Goal: Task Accomplishment & Management: Use online tool/utility

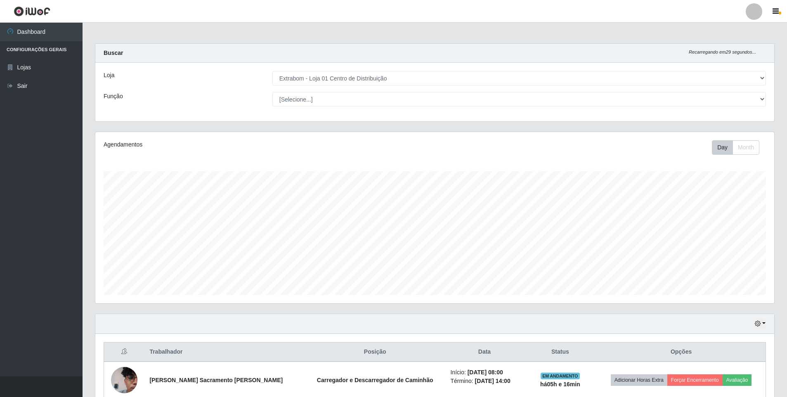
select select "435"
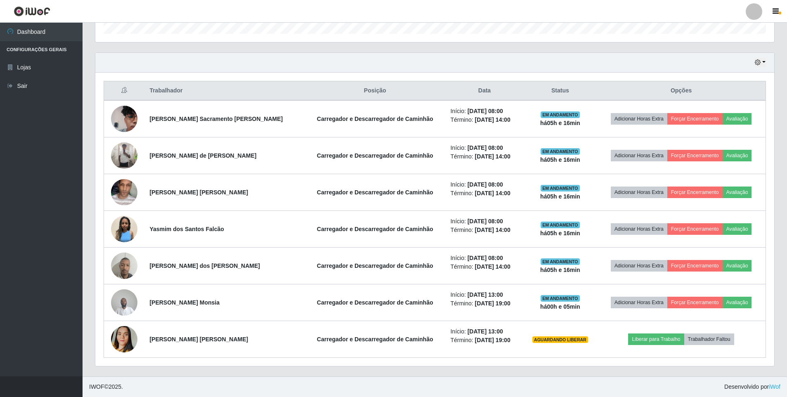
scroll to position [261, 0]
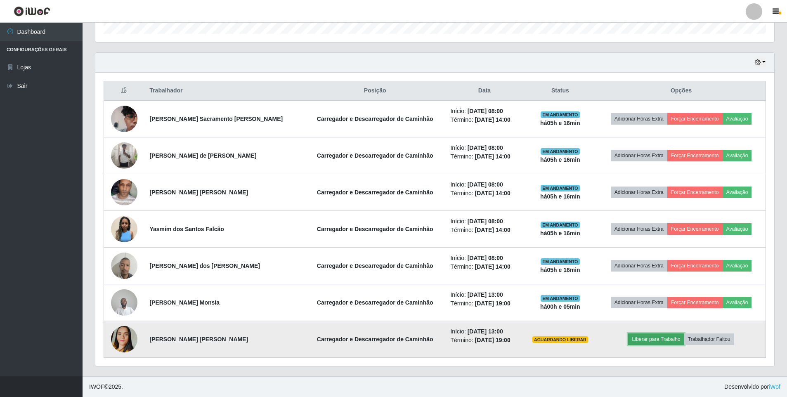
click at [660, 338] on button "Liberar para Trabalho" at bounding box center [656, 340] width 56 height 12
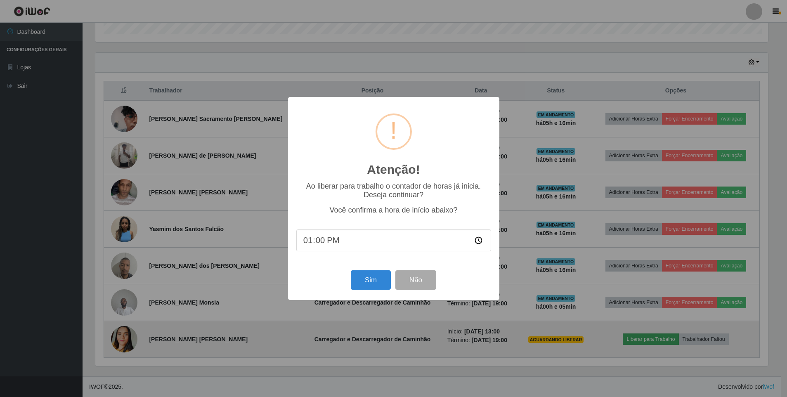
scroll to position [171, 675]
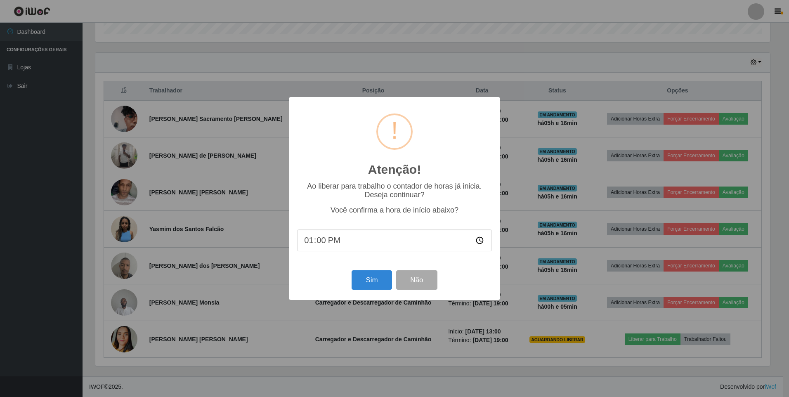
click at [320, 243] on input "13:00" at bounding box center [394, 241] width 195 height 22
click at [476, 240] on input "13:00" at bounding box center [394, 241] width 195 height 22
click at [340, 240] on input "13:00" at bounding box center [394, 241] width 195 height 22
click at [370, 278] on button "Sim" at bounding box center [372, 279] width 40 height 19
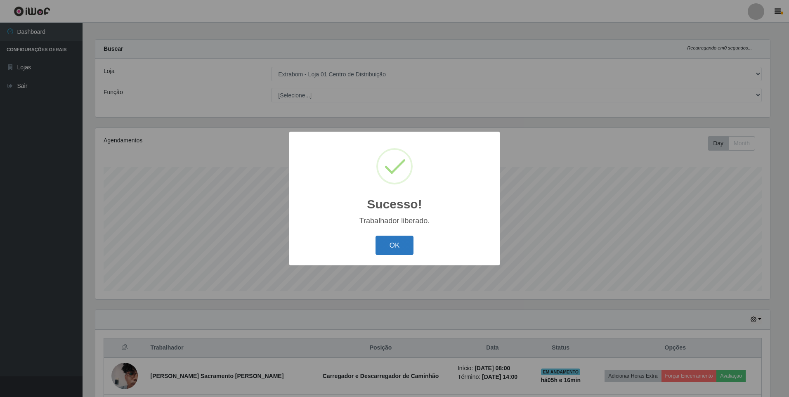
click at [395, 250] on button "OK" at bounding box center [395, 245] width 38 height 19
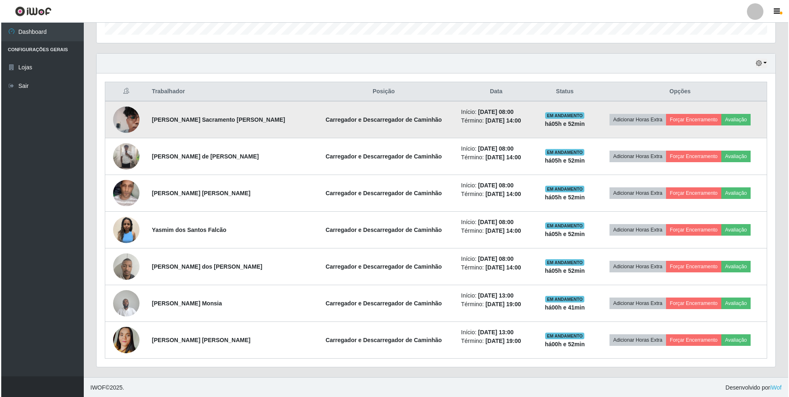
scroll to position [261, 0]
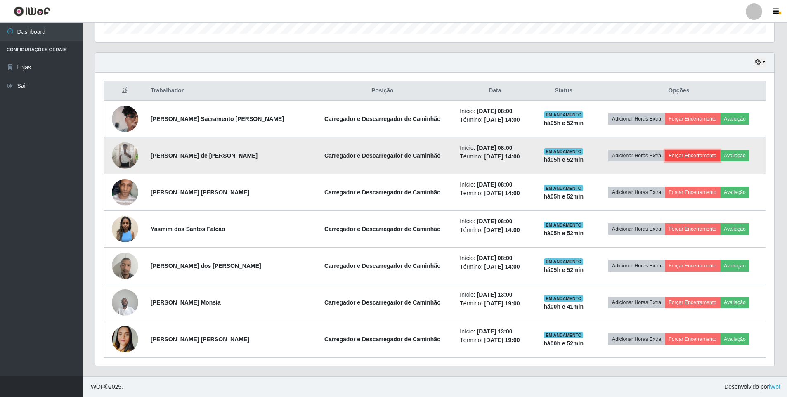
click at [694, 158] on button "Forçar Encerramento" at bounding box center [692, 156] width 55 height 12
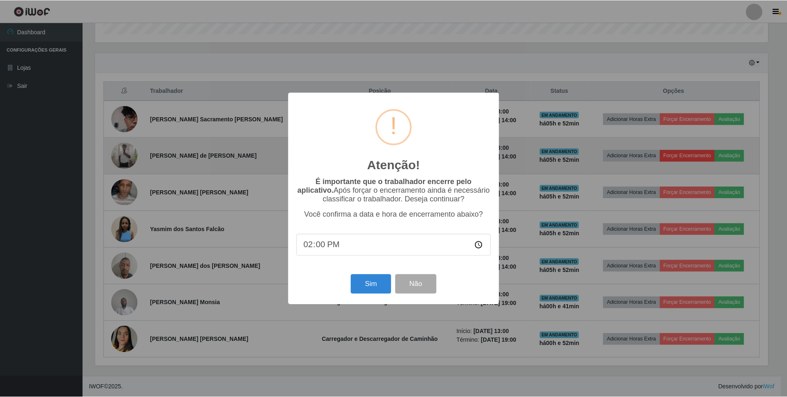
scroll to position [171, 675]
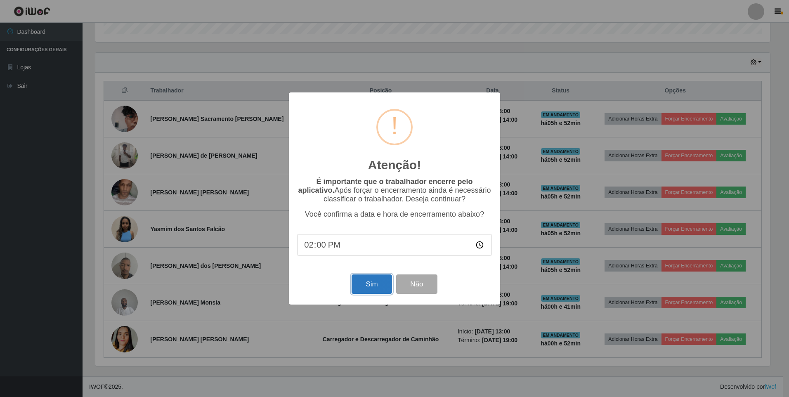
click at [369, 282] on button "Sim" at bounding box center [372, 284] width 40 height 19
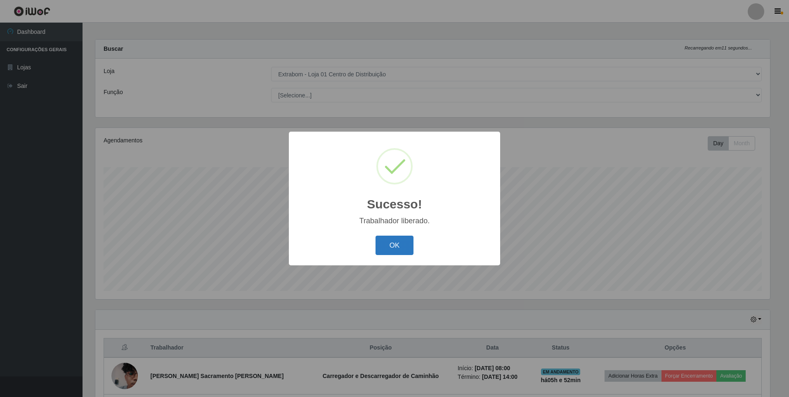
click at [390, 243] on button "OK" at bounding box center [395, 245] width 38 height 19
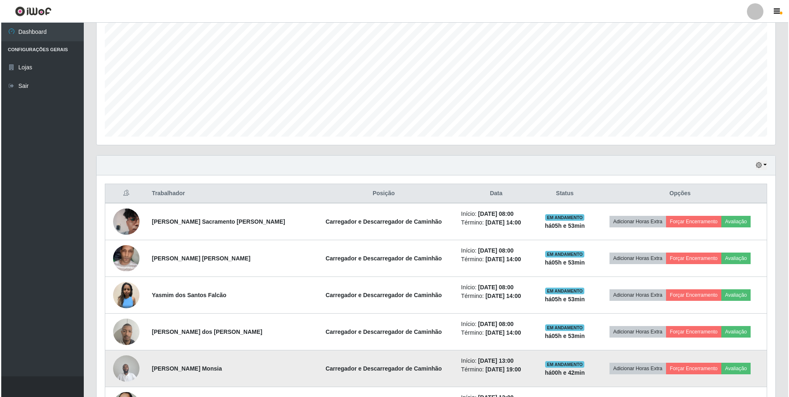
scroll to position [211, 0]
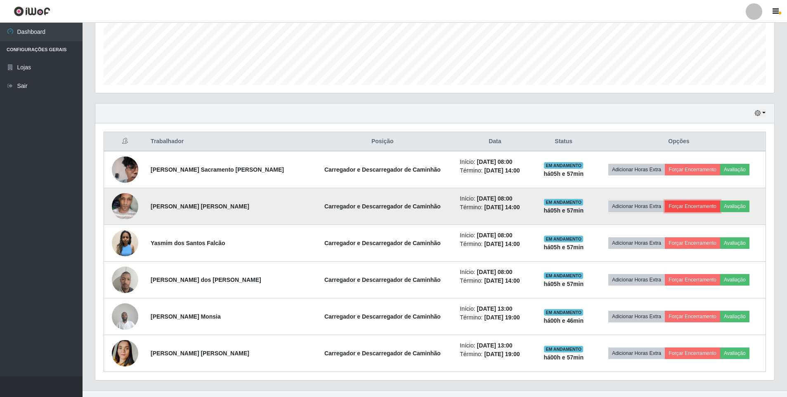
click at [693, 208] on button "Forçar Encerramento" at bounding box center [692, 207] width 55 height 12
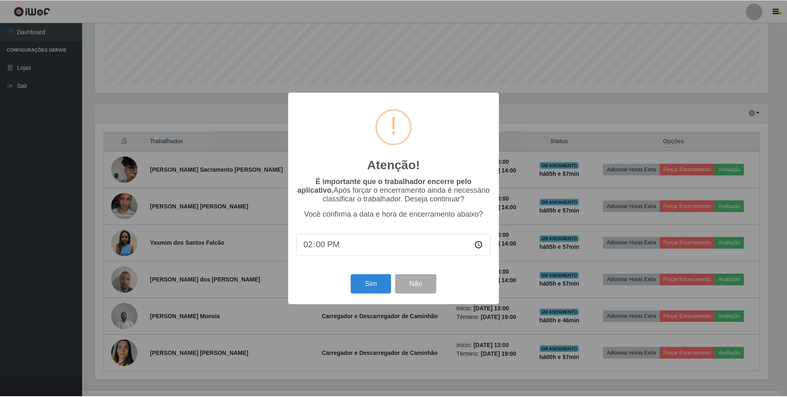
scroll to position [171, 675]
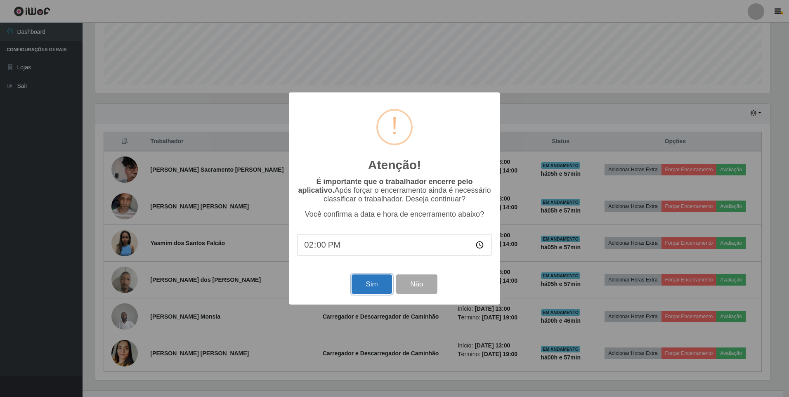
click at [359, 289] on button "Sim" at bounding box center [372, 284] width 40 height 19
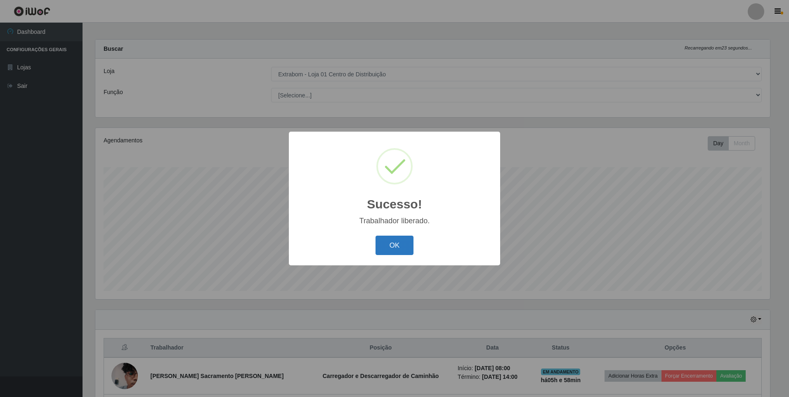
click at [398, 246] on button "OK" at bounding box center [395, 245] width 38 height 19
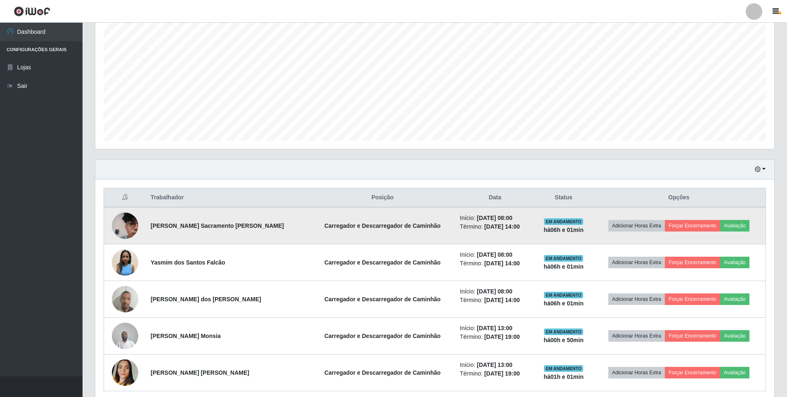
scroll to position [169, 0]
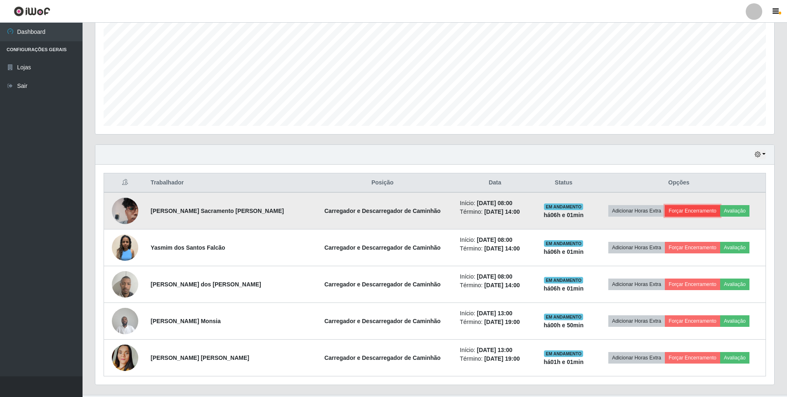
click at [696, 211] on button "Forçar Encerramento" at bounding box center [692, 211] width 55 height 12
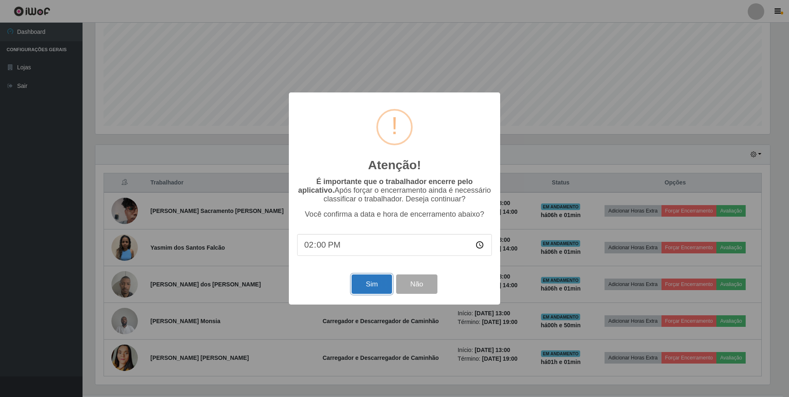
click at [378, 282] on button "Sim" at bounding box center [372, 284] width 40 height 19
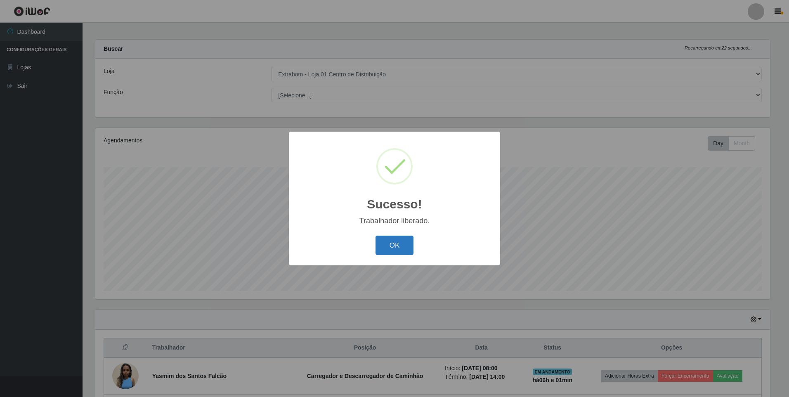
click at [388, 241] on button "OK" at bounding box center [395, 245] width 38 height 19
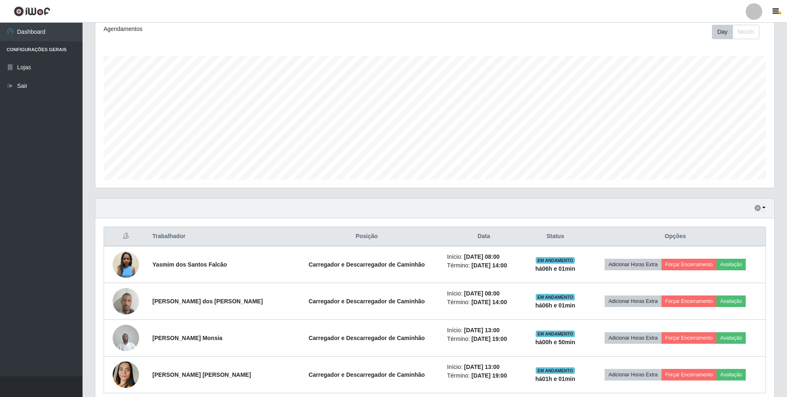
scroll to position [151, 0]
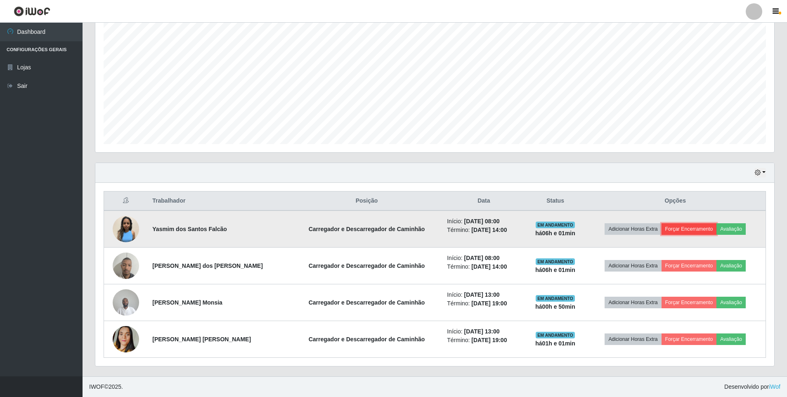
click at [690, 232] on button "Forçar Encerramento" at bounding box center [689, 229] width 55 height 12
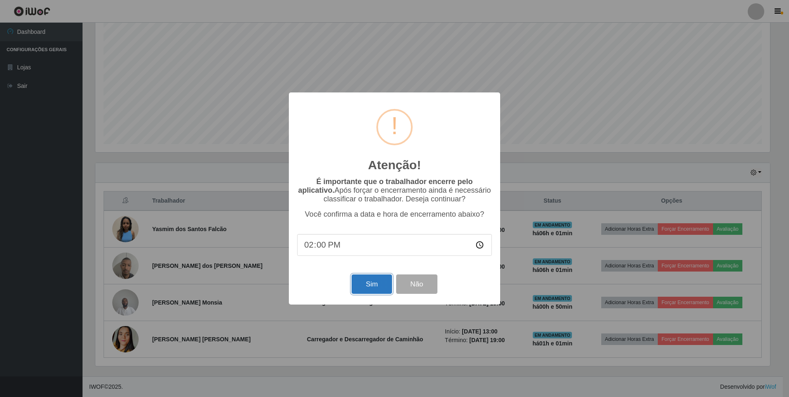
click at [374, 287] on button "Sim" at bounding box center [372, 284] width 40 height 19
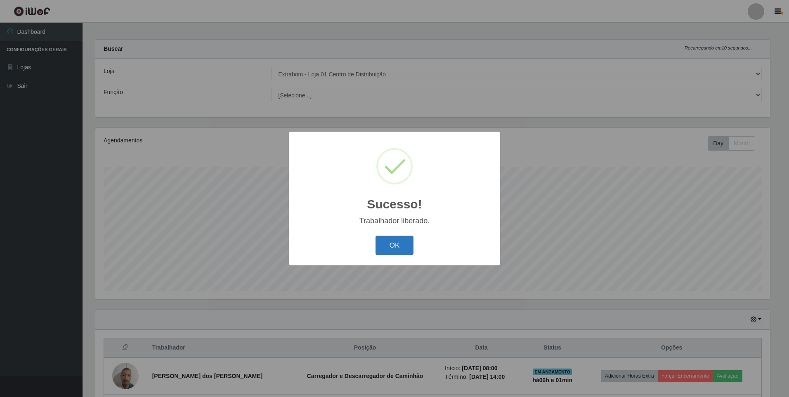
click at [384, 244] on button "OK" at bounding box center [395, 245] width 38 height 19
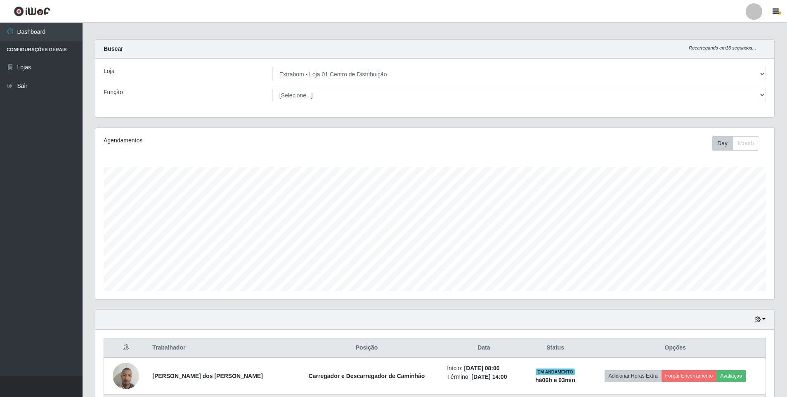
scroll to position [45, 0]
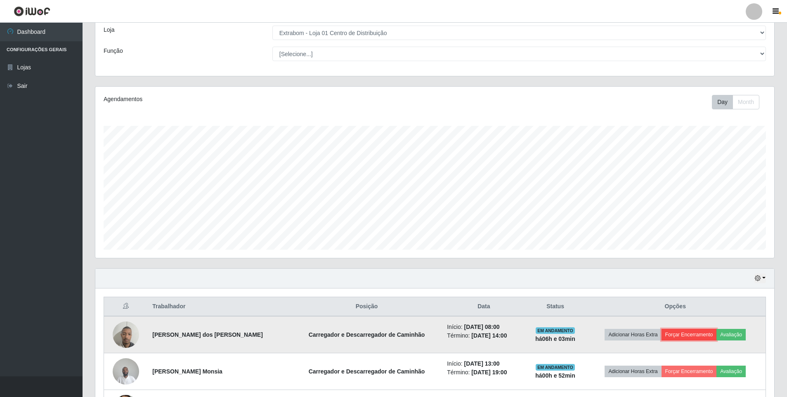
click at [704, 337] on button "Forçar Encerramento" at bounding box center [689, 335] width 55 height 12
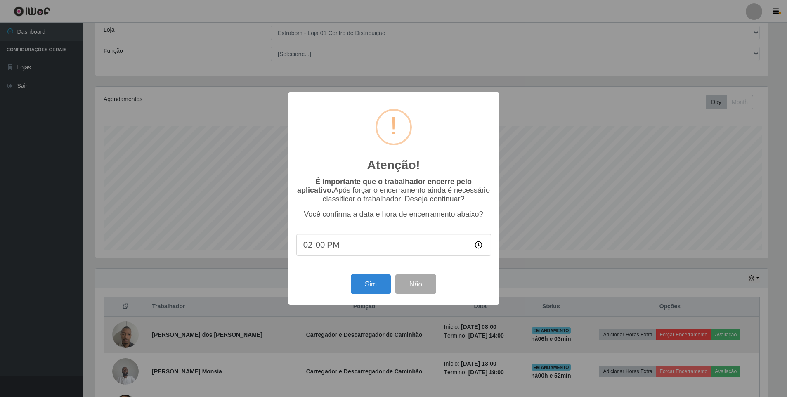
scroll to position [171, 675]
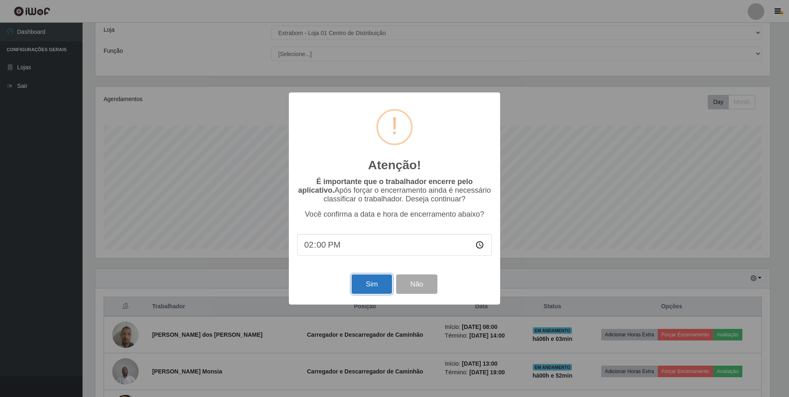
click at [366, 279] on button "Sim" at bounding box center [372, 284] width 40 height 19
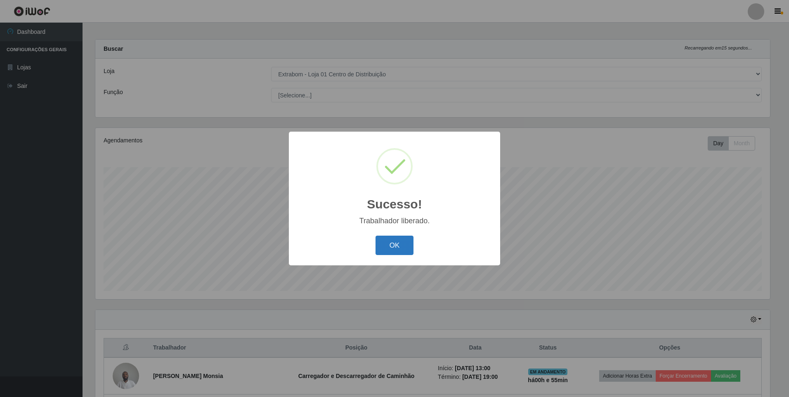
click at [405, 245] on button "OK" at bounding box center [395, 245] width 38 height 19
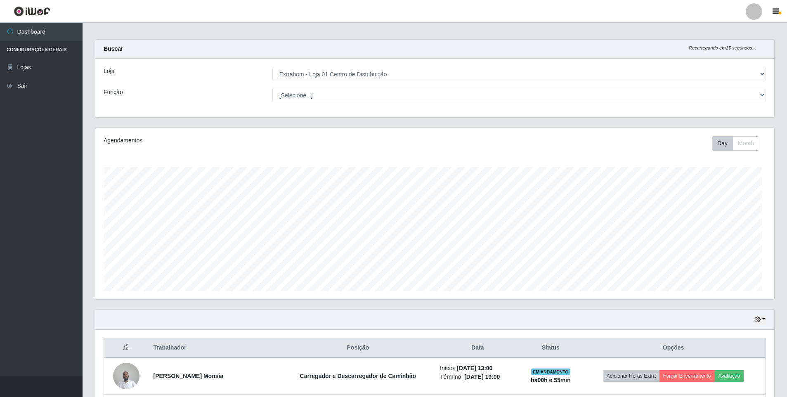
scroll to position [171, 679]
click at [434, 147] on div "Day Month" at bounding box center [576, 143] width 394 height 14
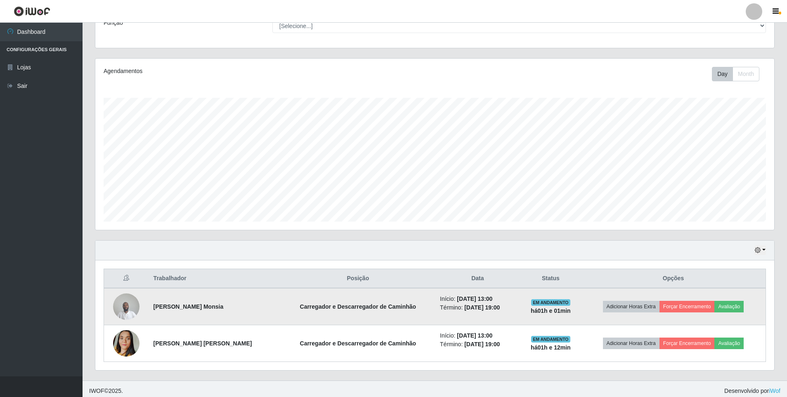
scroll to position [78, 0]
